Goal: Transaction & Acquisition: Purchase product/service

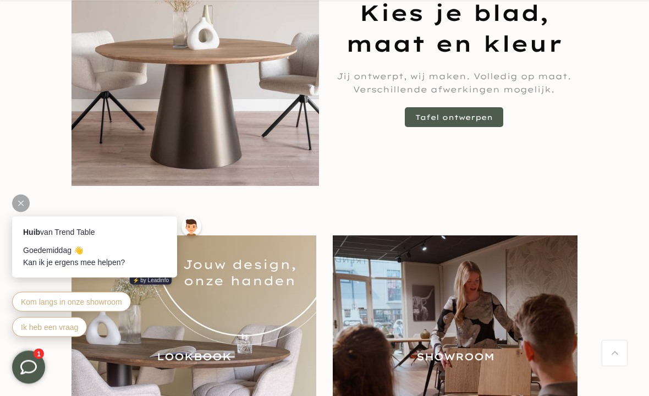
scroll to position [890, 0]
click at [450, 113] on link "Tafel ontwerpen" at bounding box center [454, 117] width 98 height 20
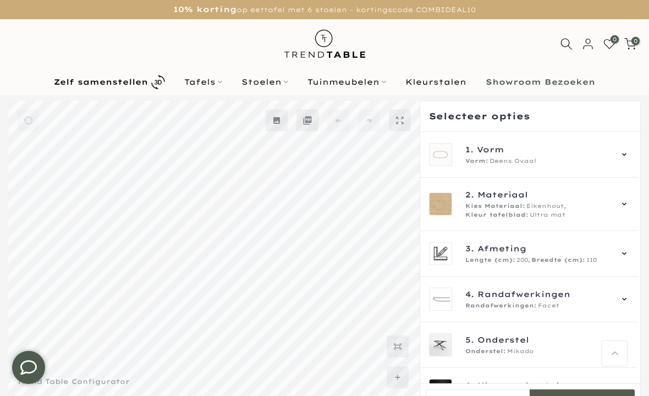
scroll to position [63, 0]
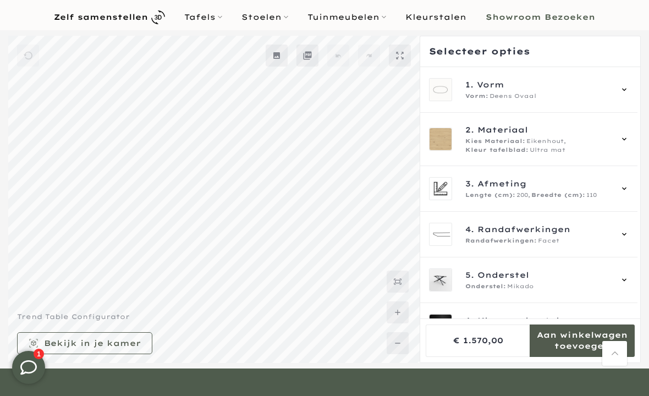
click at [512, 142] on span "Kies Materiaal:" at bounding box center [495, 141] width 60 height 9
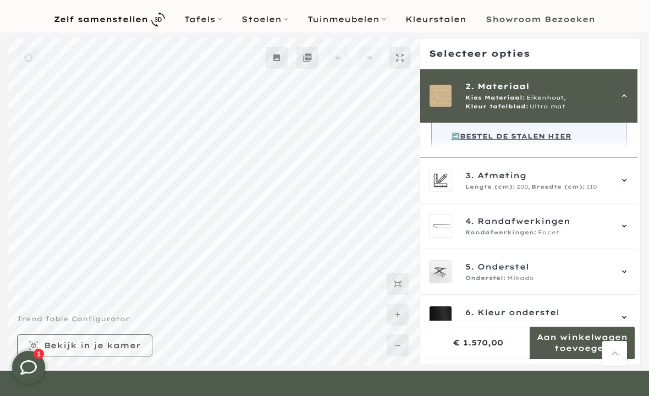
scroll to position [353, 0]
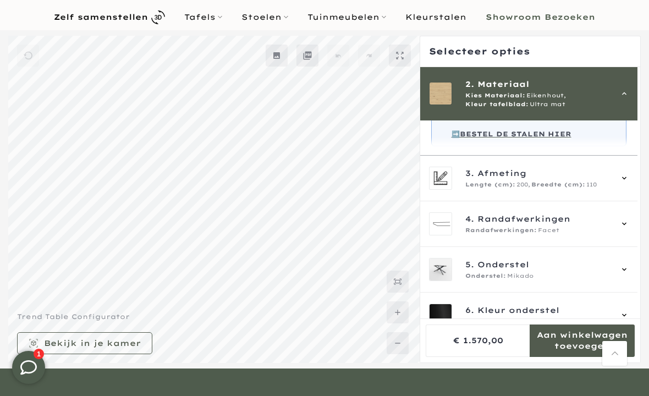
click at [516, 189] on span "200," at bounding box center [523, 184] width 14 height 9
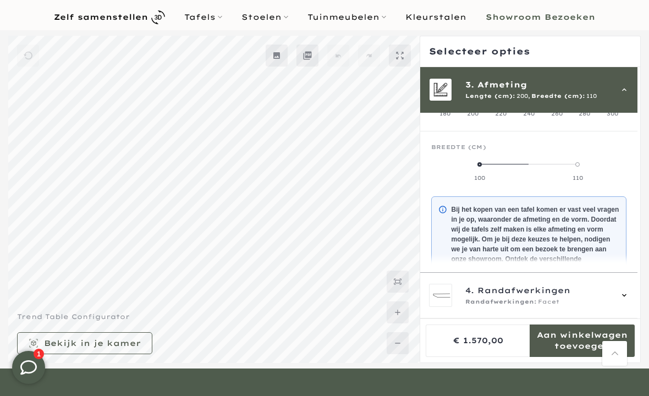
scroll to position [99, 0]
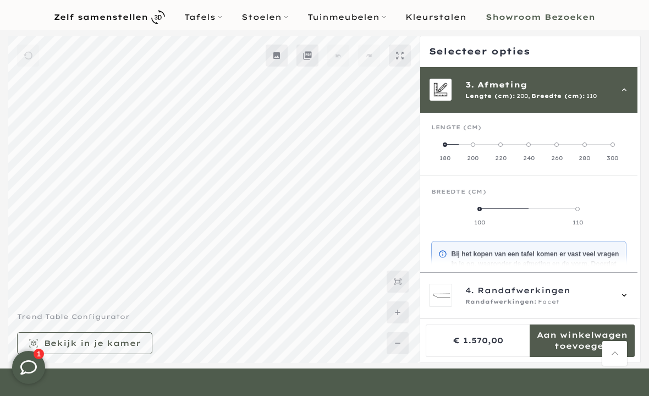
click at [471, 145] on span at bounding box center [473, 144] width 4 height 4
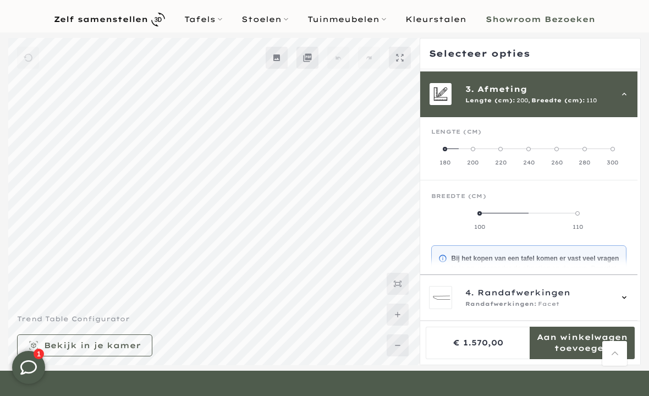
scroll to position [97, 0]
click at [463, 146] on label "200" at bounding box center [472, 156] width 28 height 22
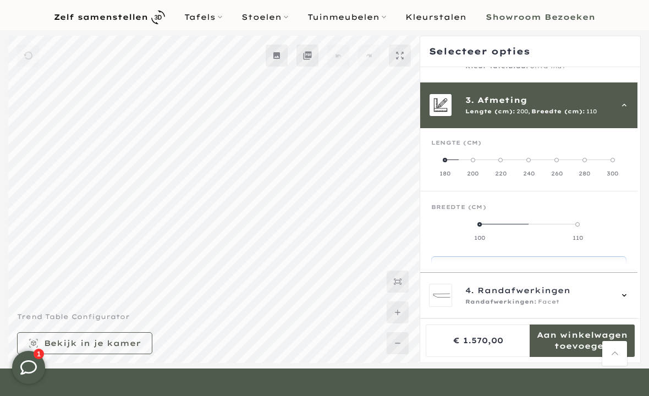
scroll to position [84, 0]
click at [577, 229] on label "110" at bounding box center [577, 231] width 98 height 22
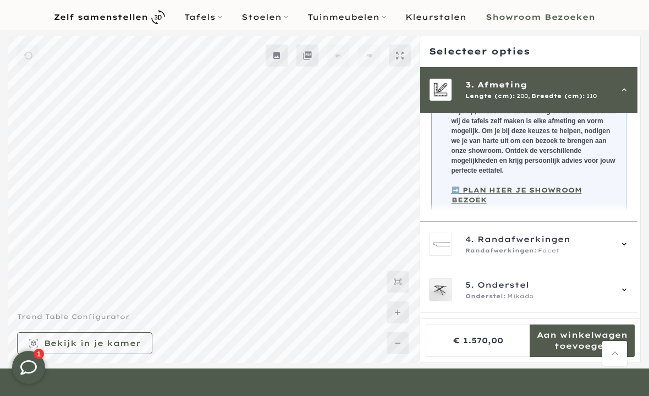
scroll to position [250, 0]
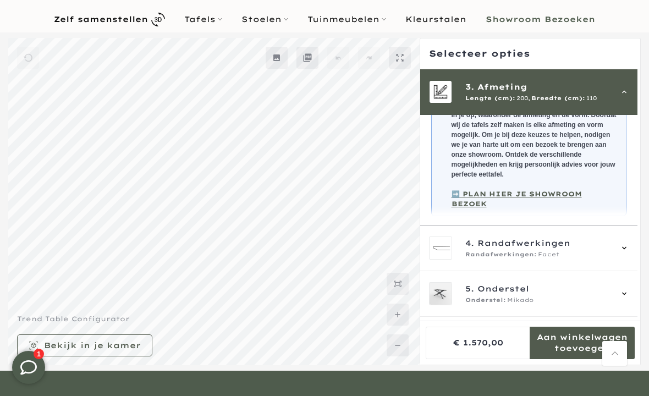
click at [505, 283] on span "Onderstel" at bounding box center [503, 289] width 52 height 12
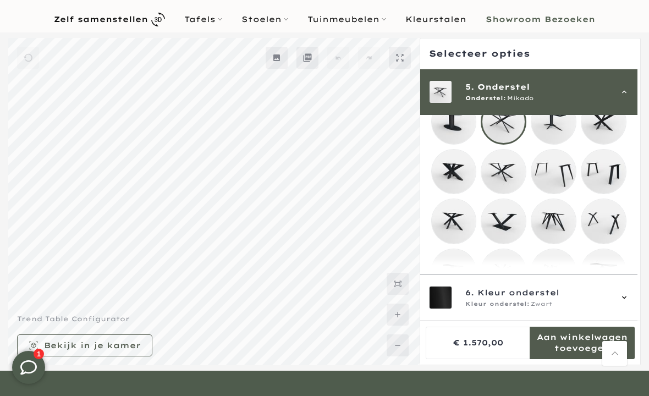
scroll to position [190, 0]
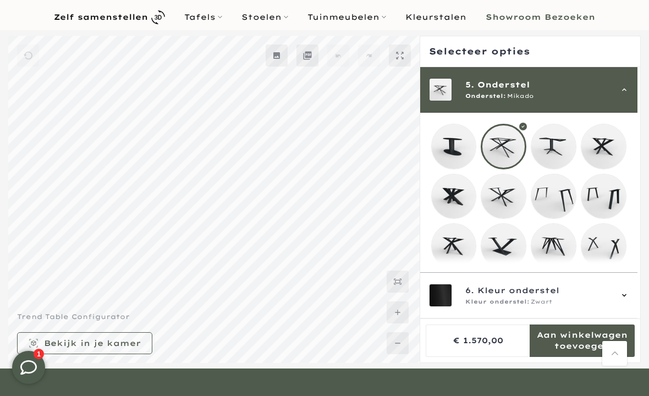
click at [559, 153] on mmq-loader at bounding box center [553, 146] width 45 height 45
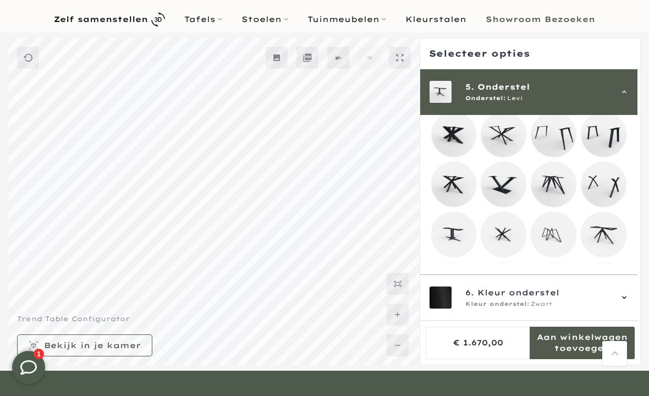
scroll to position [254, 0]
click at [607, 188] on mmq-loader at bounding box center [603, 184] width 45 height 45
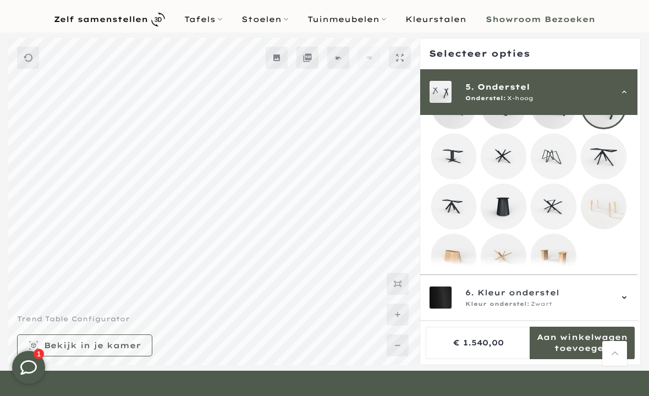
scroll to position [332, 0]
click at [551, 273] on mmq-loader at bounding box center [553, 256] width 45 height 45
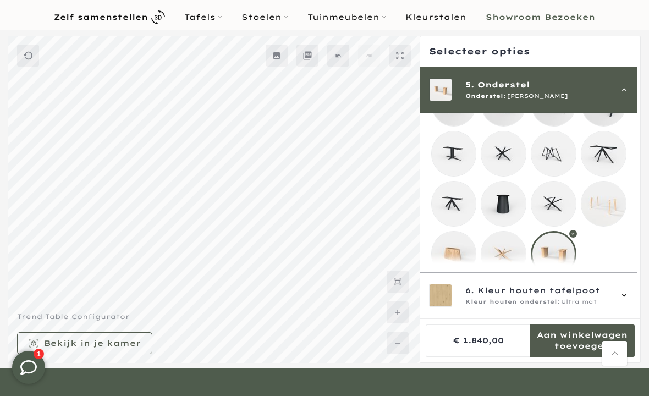
scroll to position [332, 0]
click at [506, 263] on mmq-loader at bounding box center [503, 254] width 45 height 45
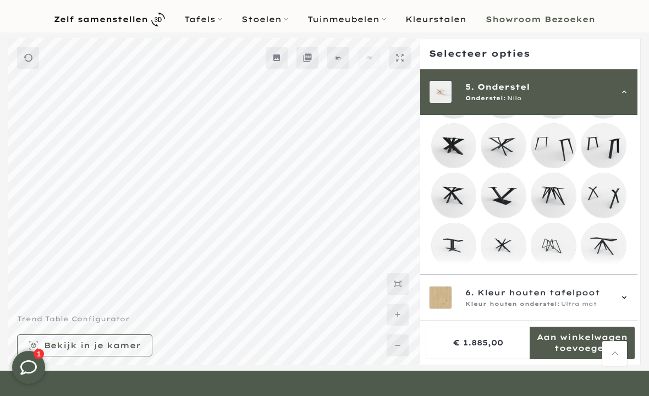
scroll to position [243, 0]
click at [461, 247] on mmq-loader at bounding box center [454, 245] width 45 height 45
click at [502, 203] on mmq-loader at bounding box center [503, 195] width 45 height 45
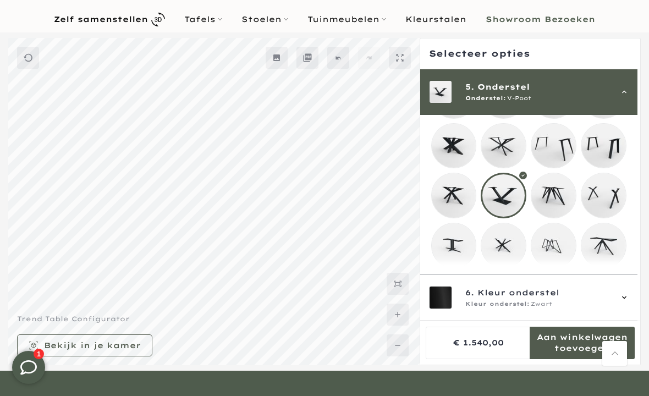
click at [455, 203] on mmq-loader at bounding box center [454, 195] width 45 height 45
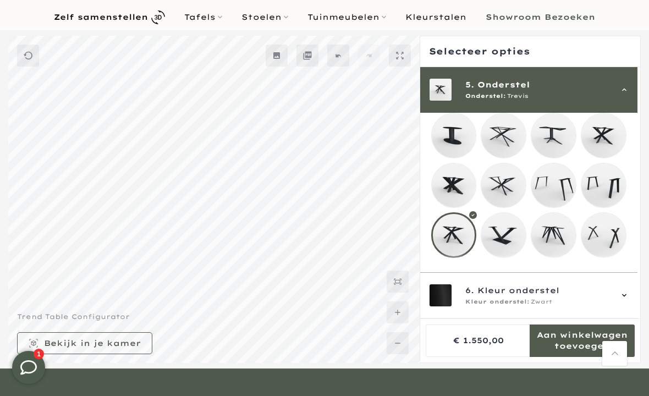
scroll to position [201, 0]
click at [560, 194] on mmq-loader at bounding box center [553, 185] width 45 height 45
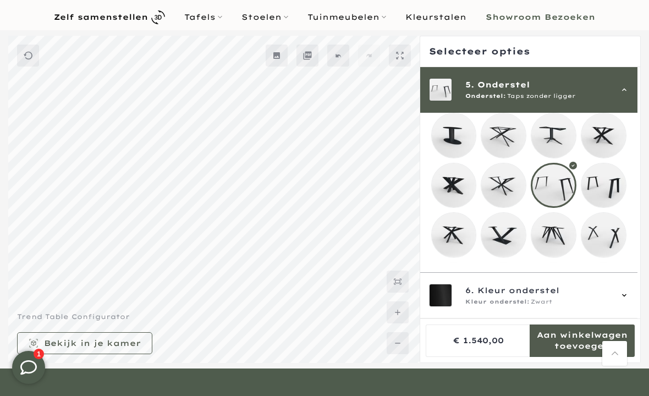
click at [612, 196] on mmq-loader at bounding box center [603, 185] width 45 height 45
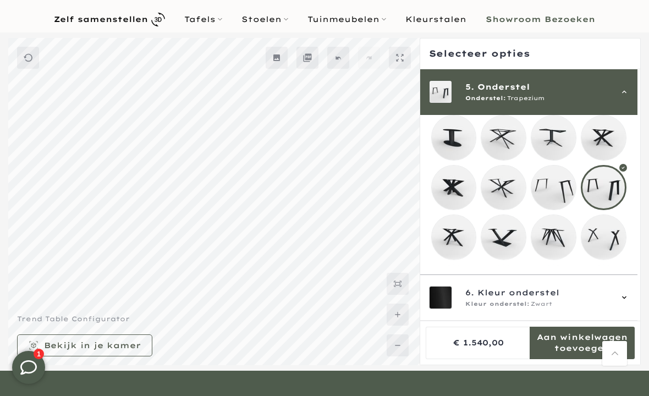
click at [609, 193] on div at bounding box center [603, 188] width 46 height 46
click at [550, 190] on mmq-loader at bounding box center [553, 187] width 45 height 45
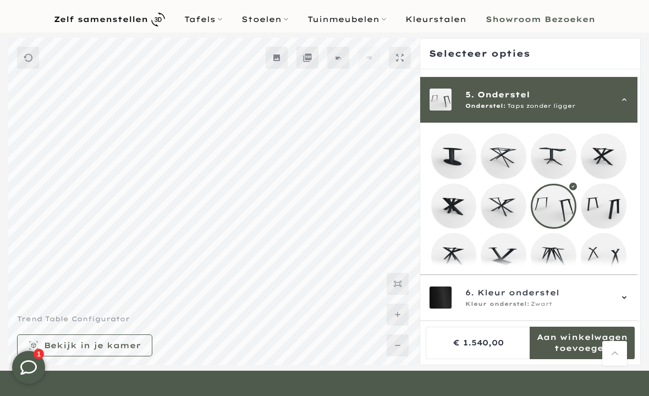
scroll to position [183, 0]
click at [604, 209] on mmq-loader at bounding box center [603, 206] width 45 height 45
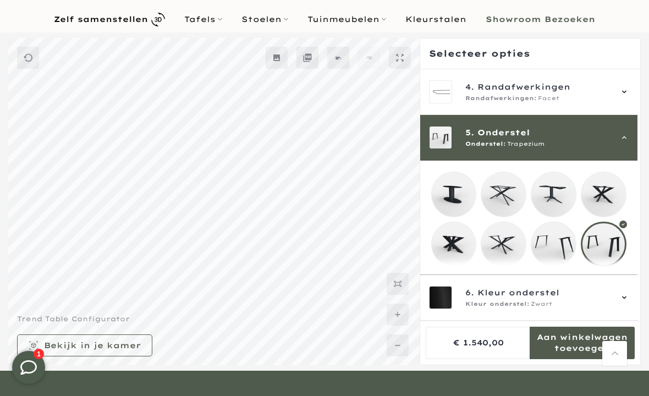
scroll to position [145, 0]
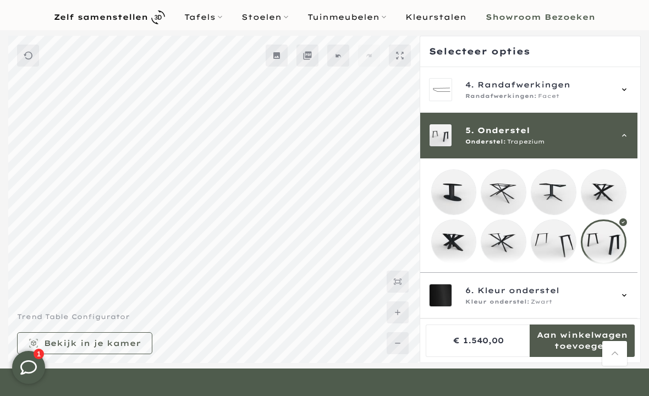
click at [504, 250] on mmq-loader at bounding box center [503, 242] width 45 height 45
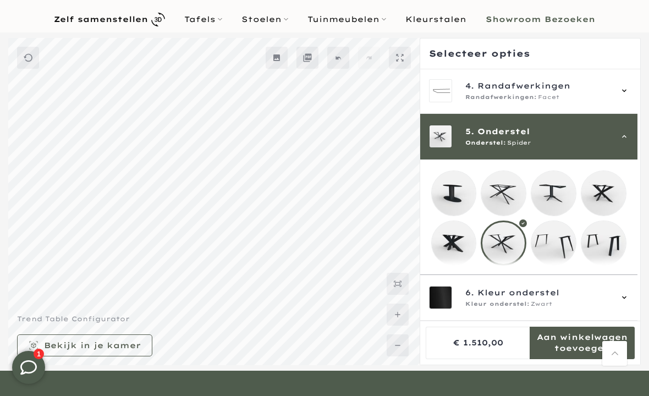
click at [540, 252] on mmq-loader at bounding box center [553, 243] width 45 height 45
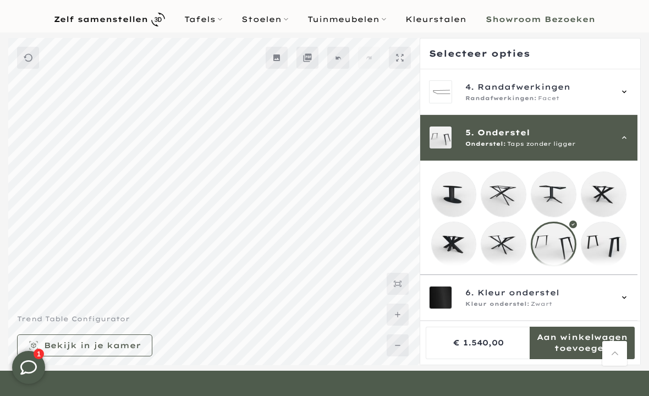
click at [595, 247] on mmq-loader at bounding box center [603, 244] width 45 height 45
click at [558, 244] on mmq-loader at bounding box center [553, 244] width 45 height 45
click at [497, 93] on div "4. Randafwerkingen Randafwerkingen: Facet" at bounding box center [538, 92] width 146 height 22
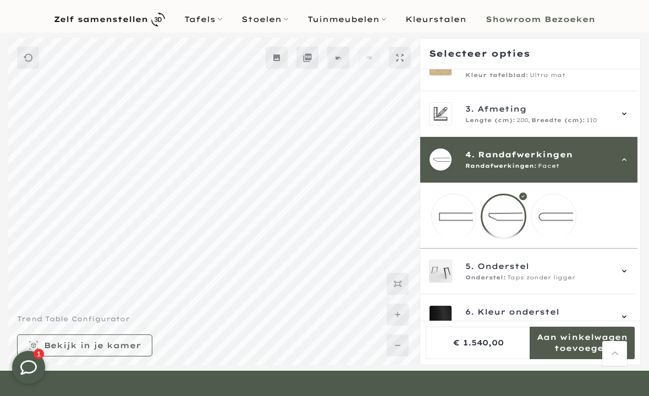
scroll to position [75, 0]
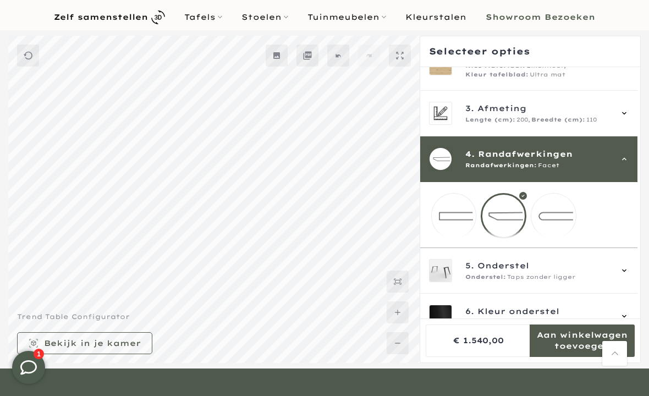
click at [451, 221] on mmq-loader at bounding box center [454, 215] width 45 height 45
